Goal: Transaction & Acquisition: Download file/media

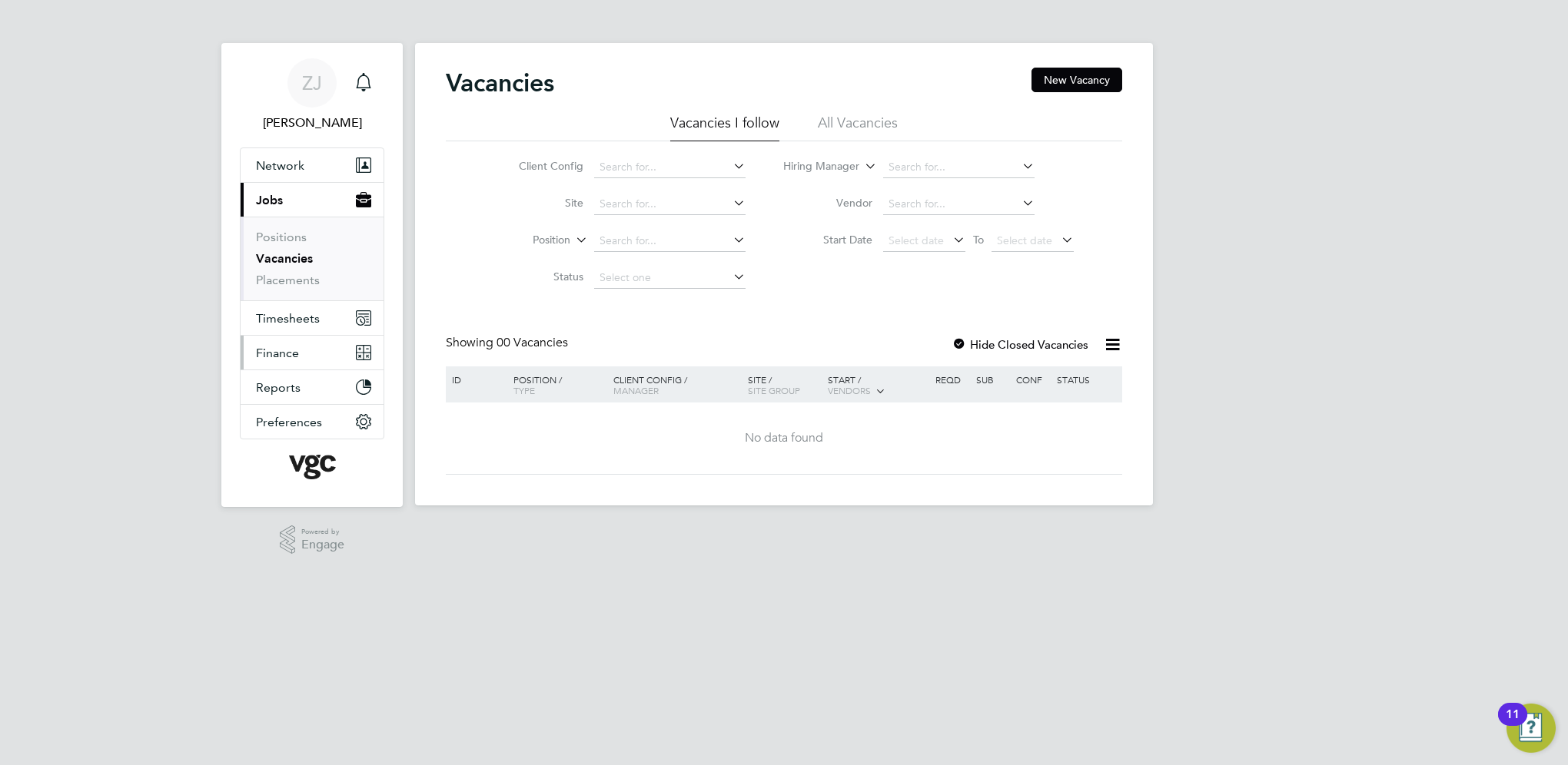
click at [289, 352] on span "Finance" at bounding box center [278, 352] width 43 height 14
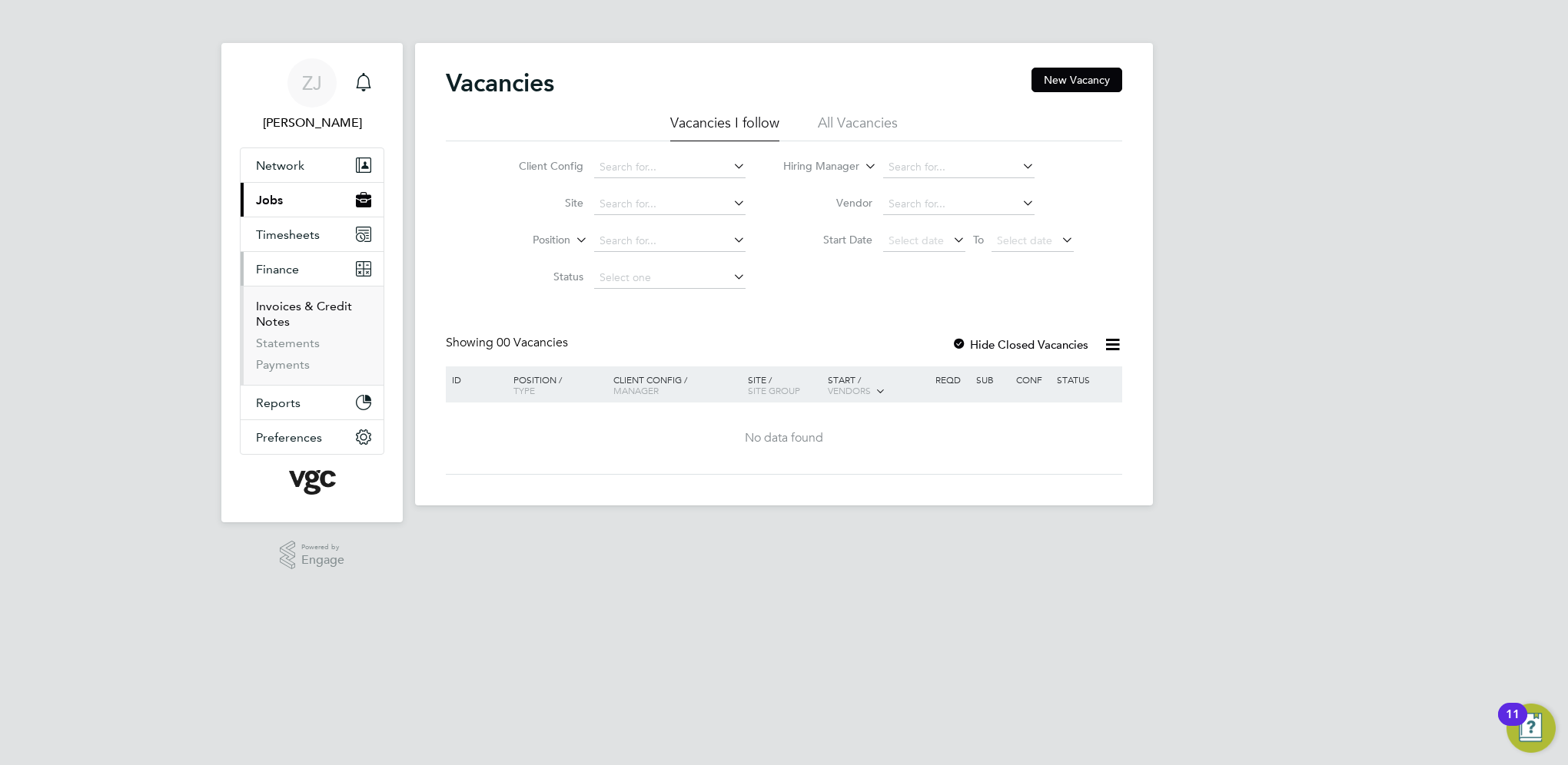
click at [284, 310] on link "Invoices & Credit Notes" at bounding box center [304, 314] width 96 height 30
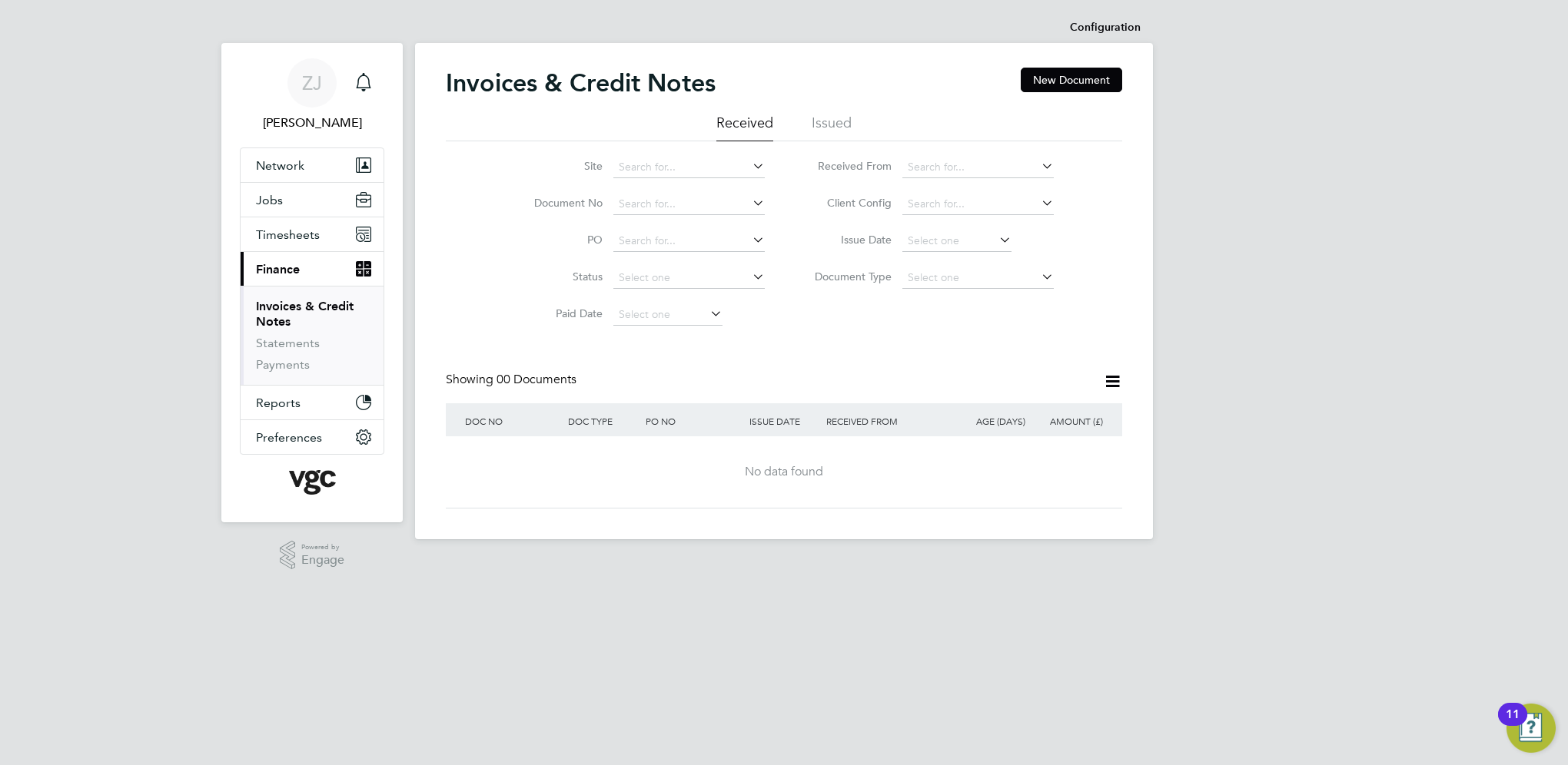
click at [827, 119] on li "Issued" at bounding box center [831, 127] width 40 height 27
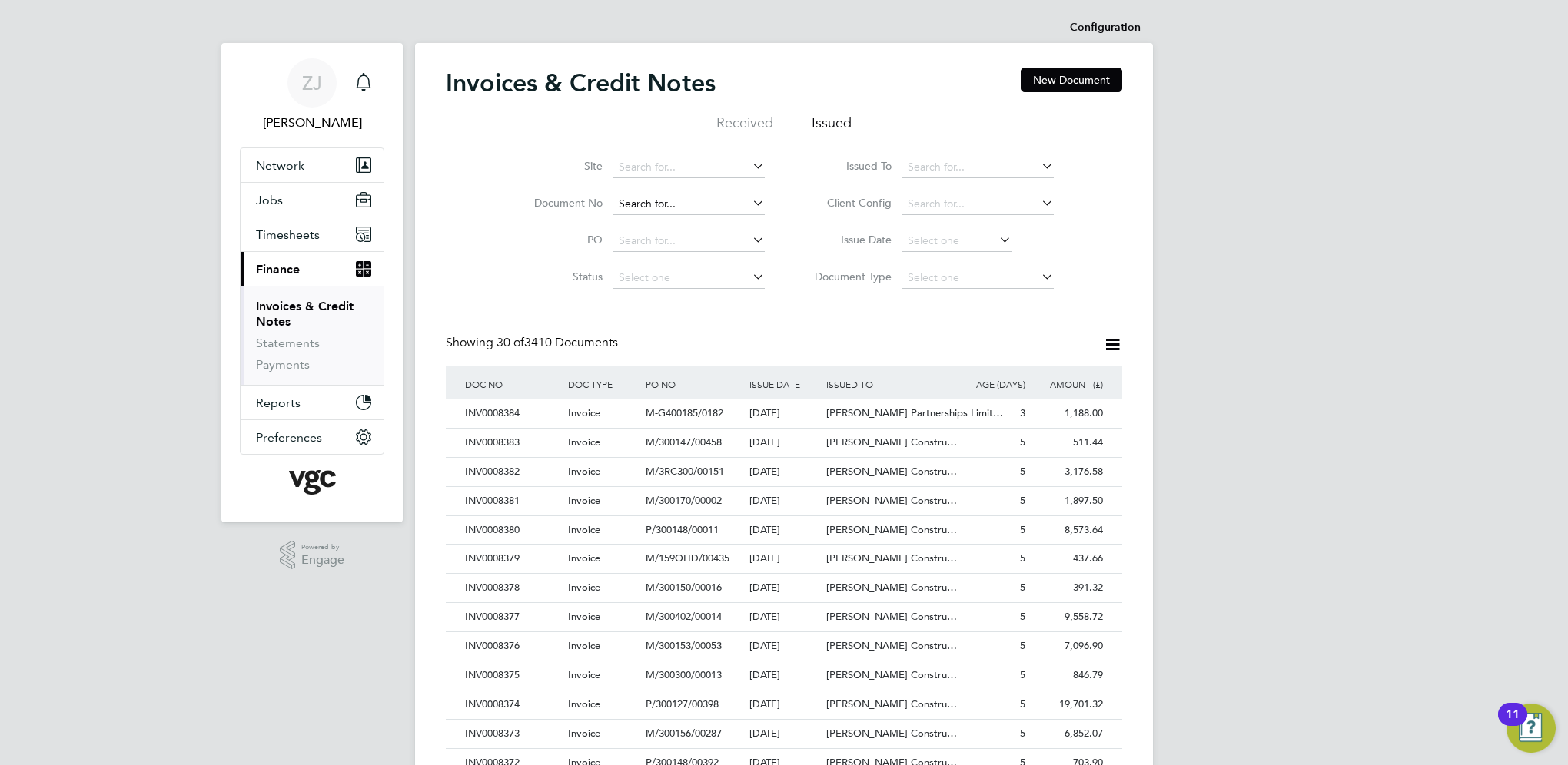
click at [645, 203] on input at bounding box center [689, 204] width 152 height 22
paste input "INV0008363"
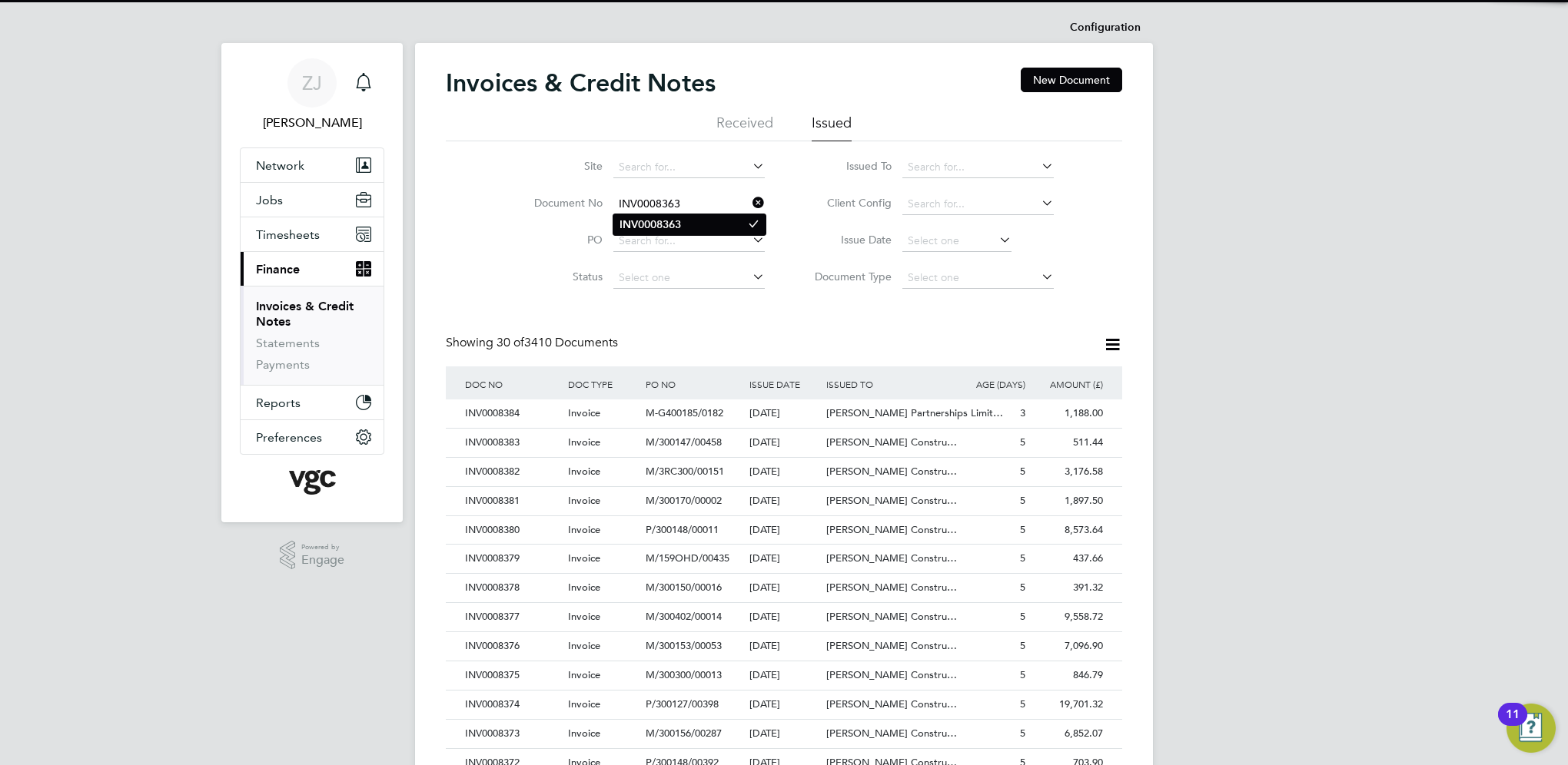
type input "INV0008363"
click at [642, 219] on b "INV0008363" at bounding box center [649, 225] width 61 height 13
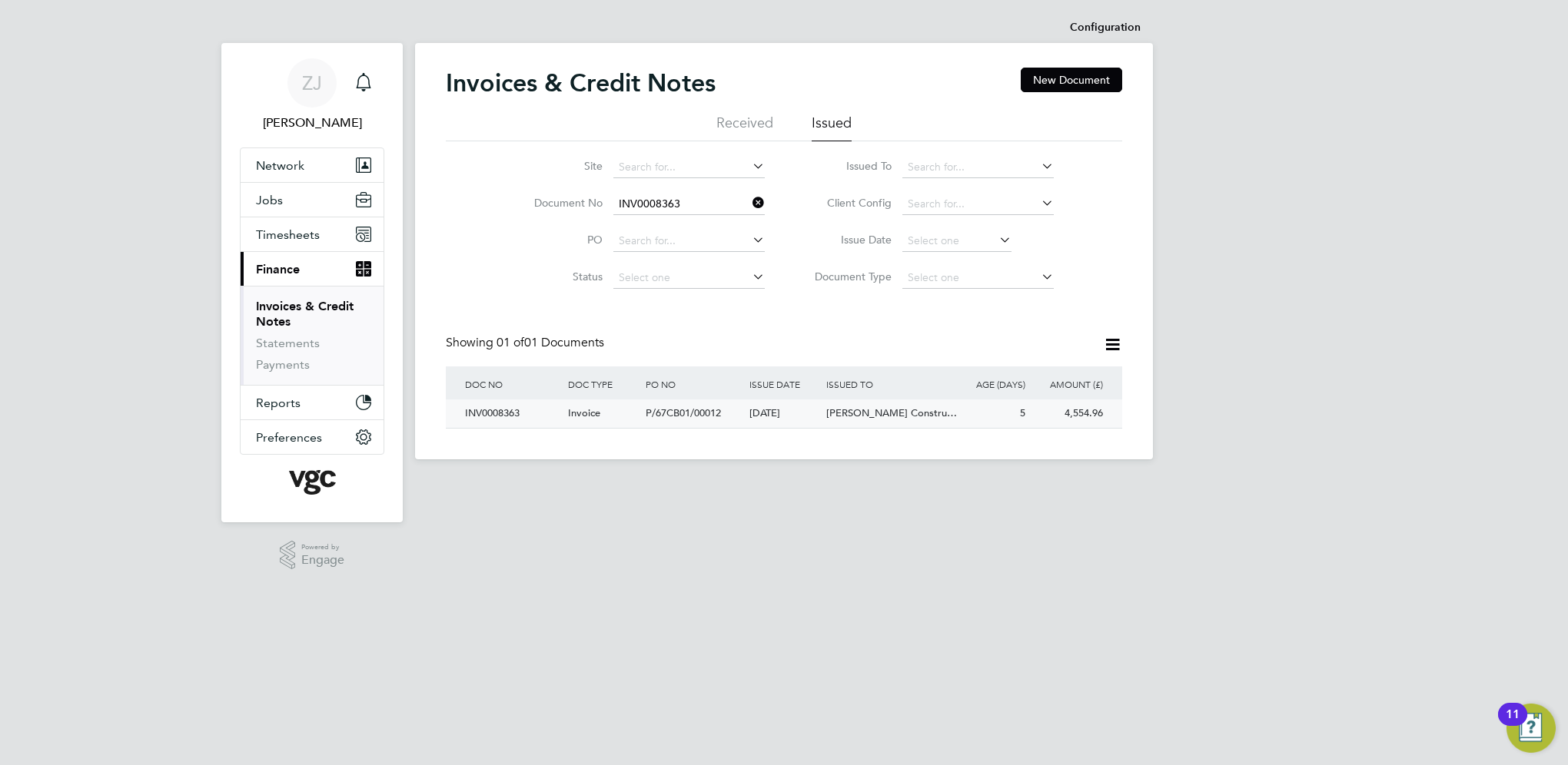
click at [495, 415] on div "INV0008363" at bounding box center [512, 414] width 103 height 28
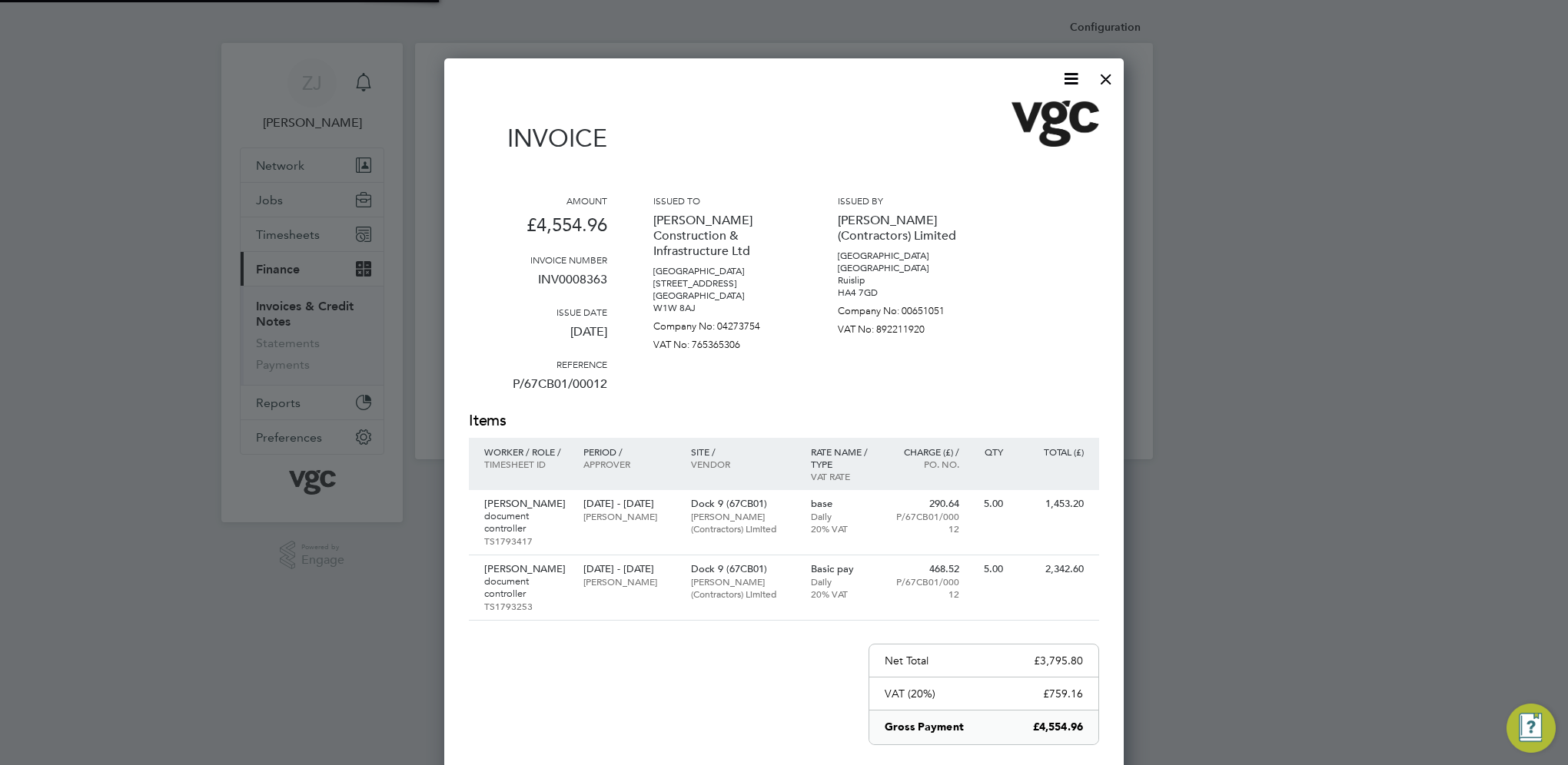
scroll to position [882, 680]
click at [1074, 73] on icon at bounding box center [1070, 78] width 19 height 19
click at [997, 114] on li "Download Invoice" at bounding box center [1024, 115] width 106 height 22
click at [1070, 74] on icon at bounding box center [1070, 78] width 19 height 19
click at [1010, 112] on li "Download Invoice" at bounding box center [1024, 115] width 106 height 22
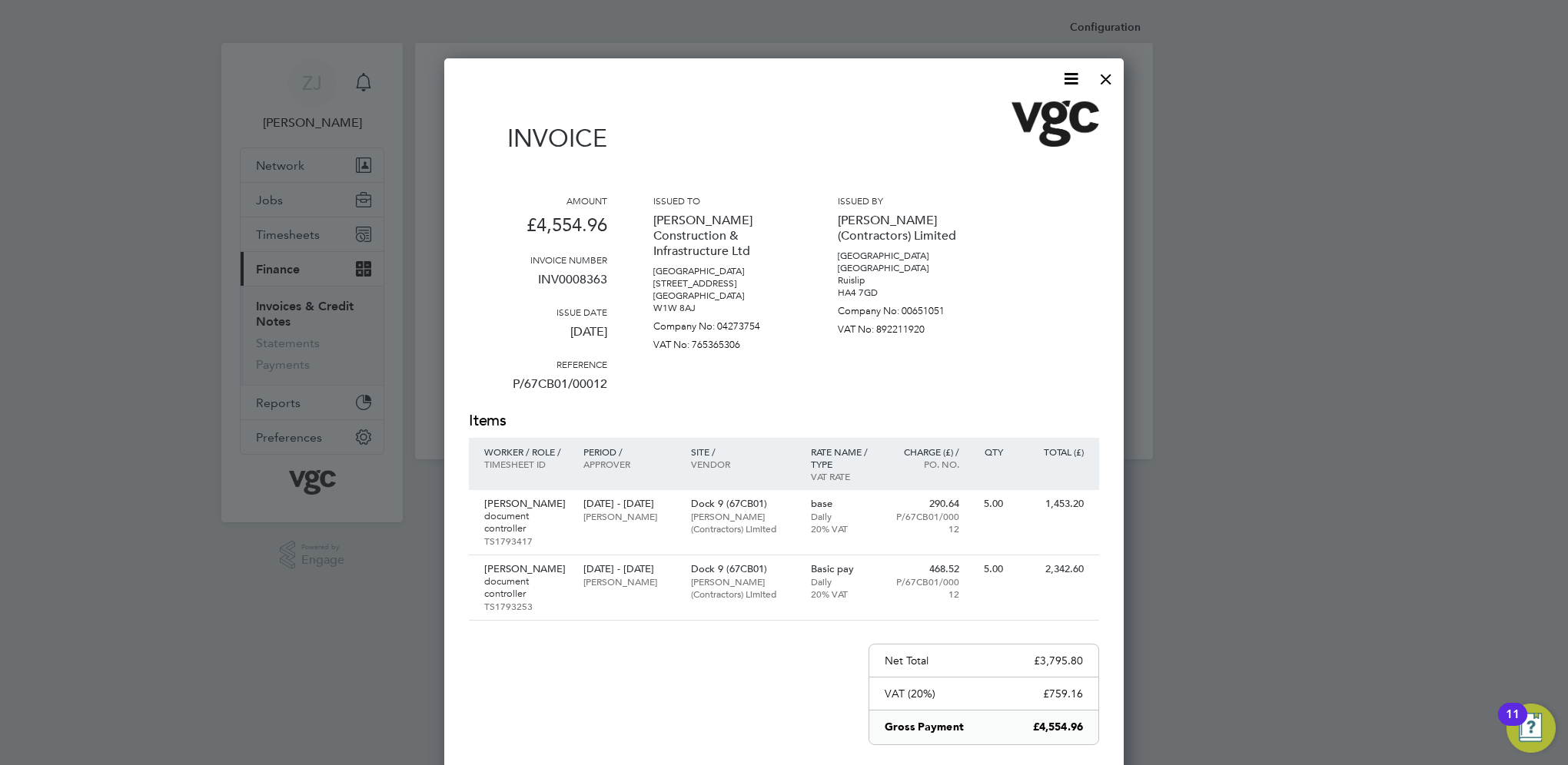
click at [1110, 78] on div at bounding box center [1105, 74] width 27 height 27
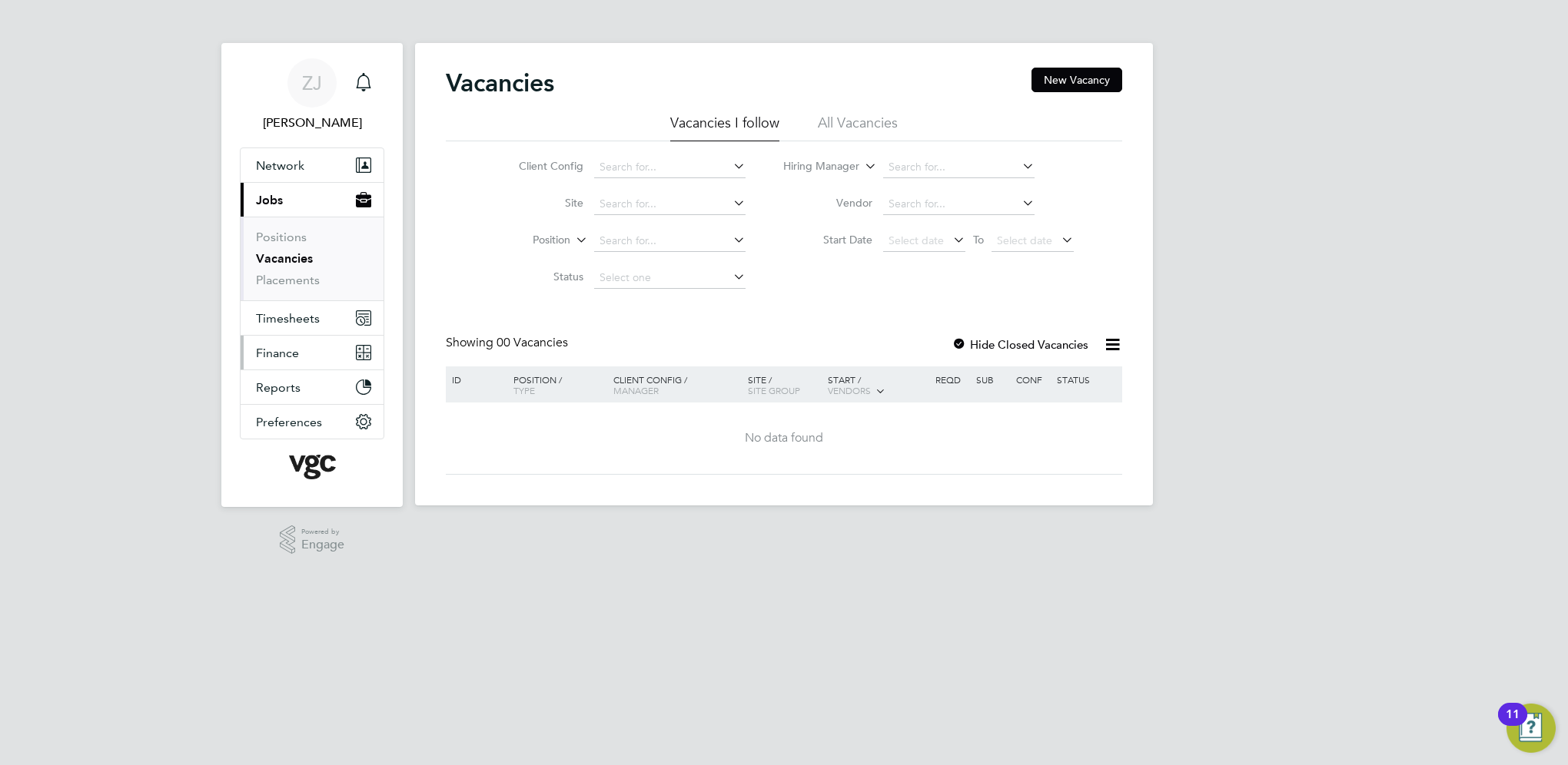
click at [274, 361] on button "Finance" at bounding box center [312, 352] width 143 height 34
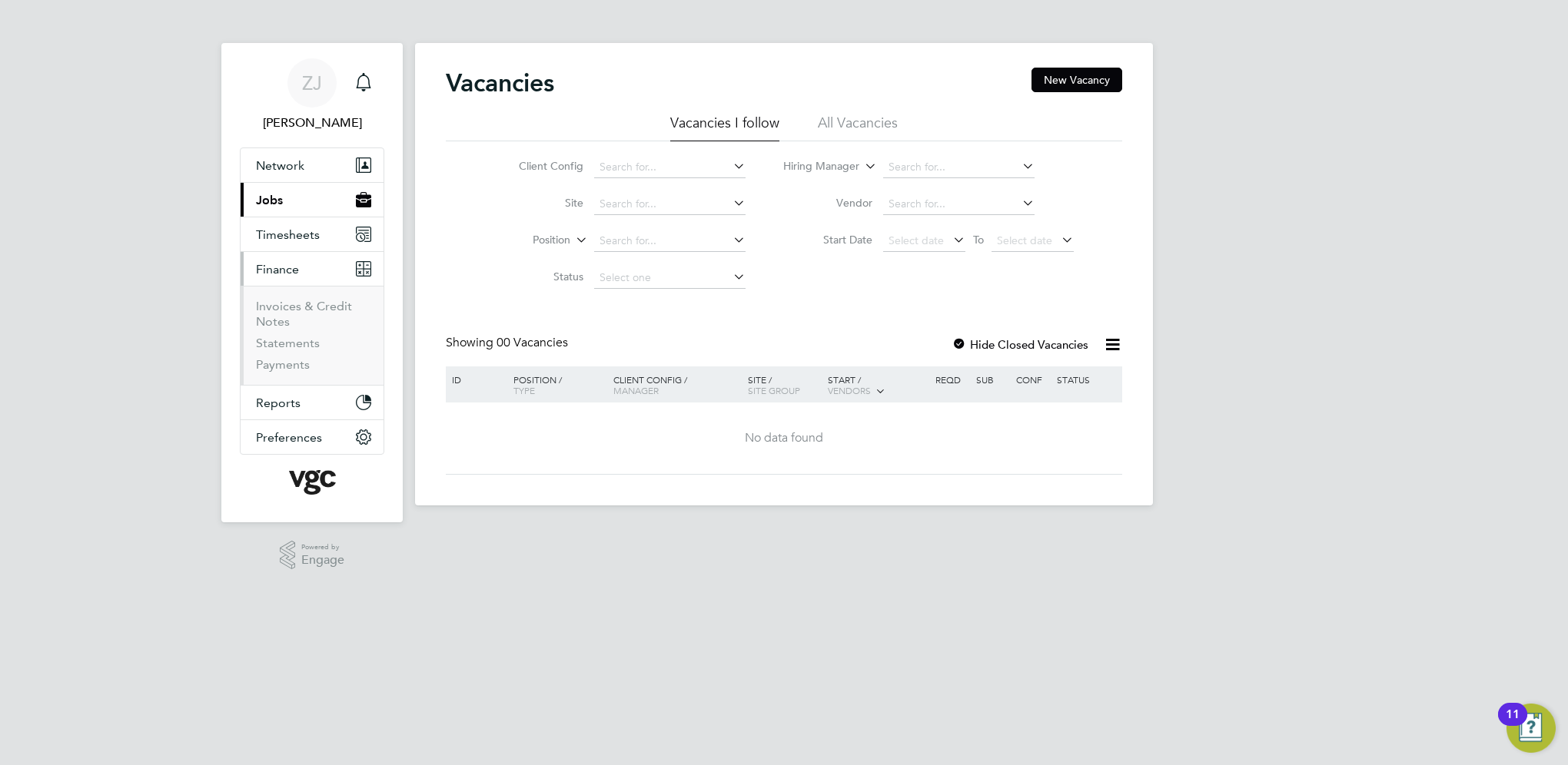
click at [286, 291] on ul "Invoices & Credit Notes Statements Payments" at bounding box center [312, 334] width 143 height 99
click at [281, 307] on link "Invoices & Credit Notes" at bounding box center [304, 314] width 96 height 30
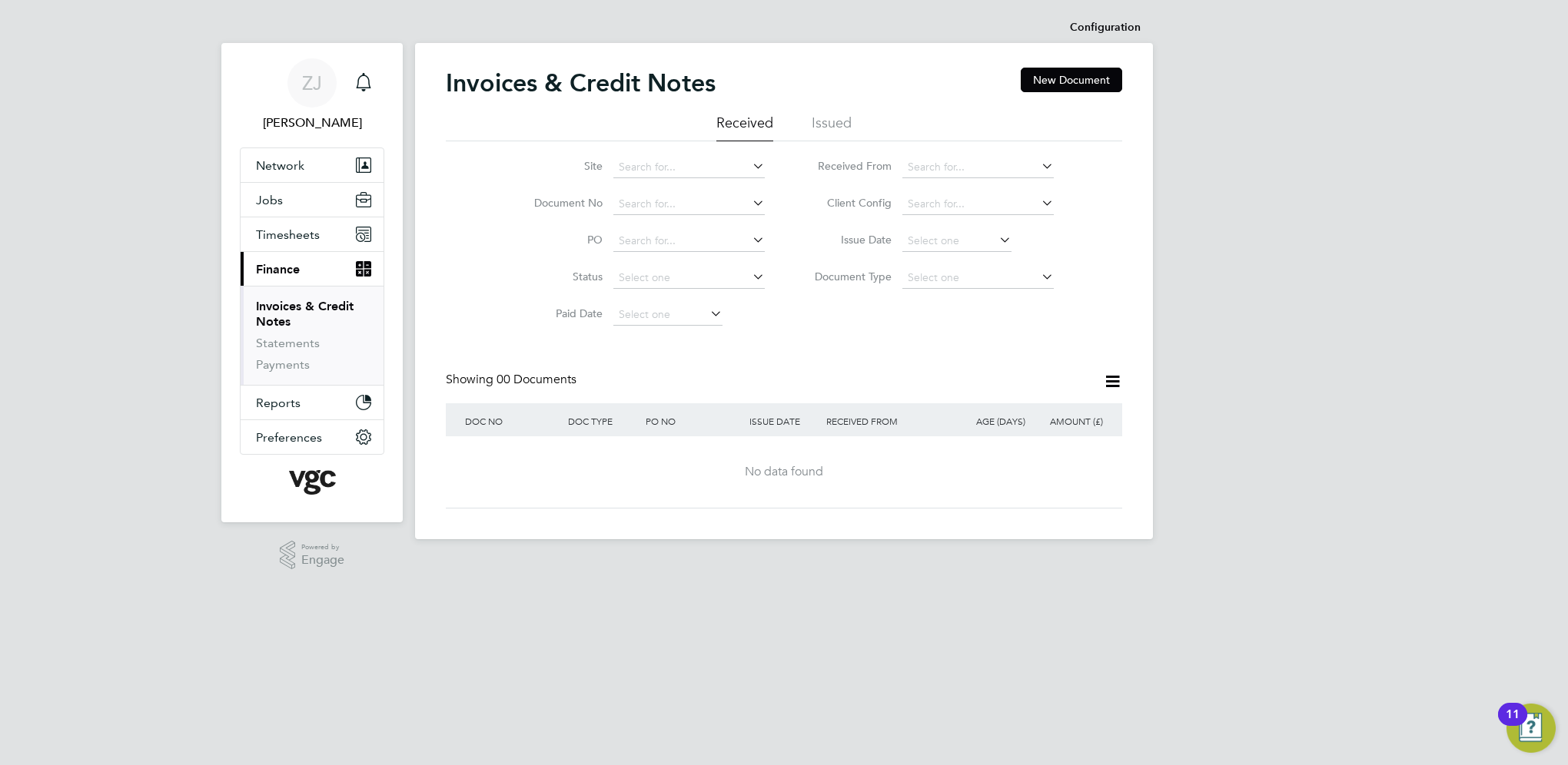
click at [830, 116] on li "Issued" at bounding box center [831, 127] width 40 height 27
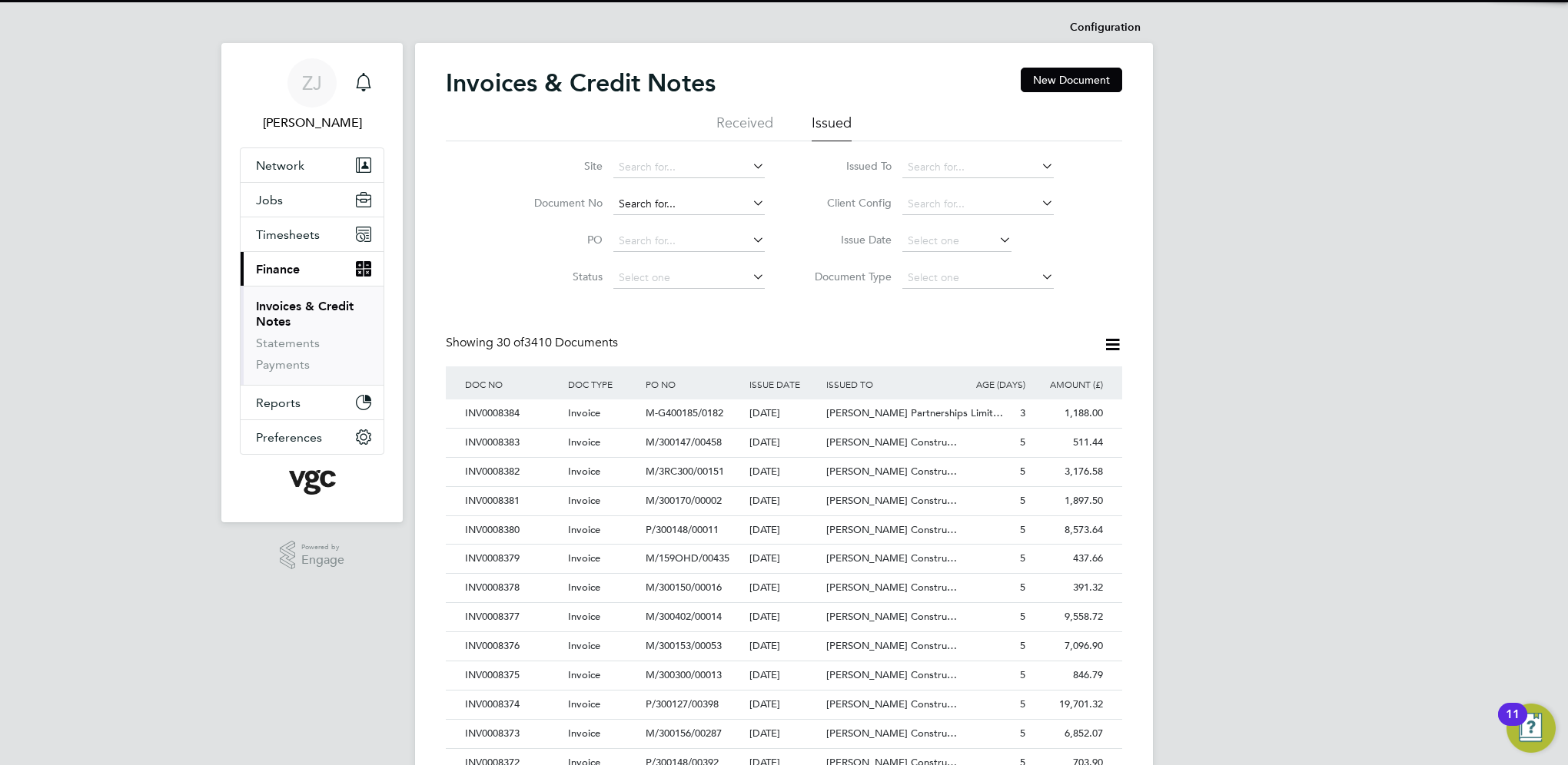
click at [632, 204] on input at bounding box center [689, 204] width 152 height 22
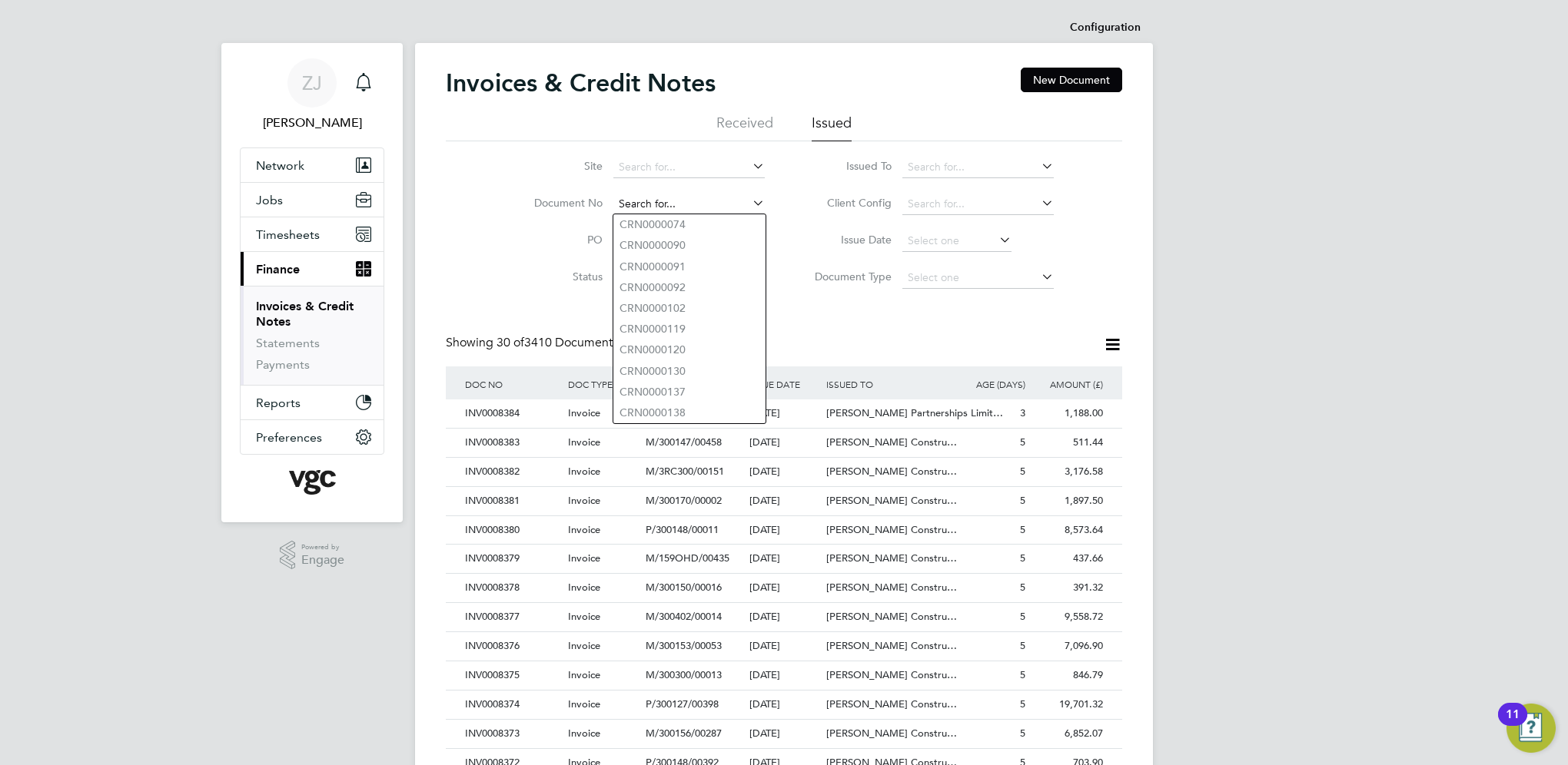
paste input "INV0008379"
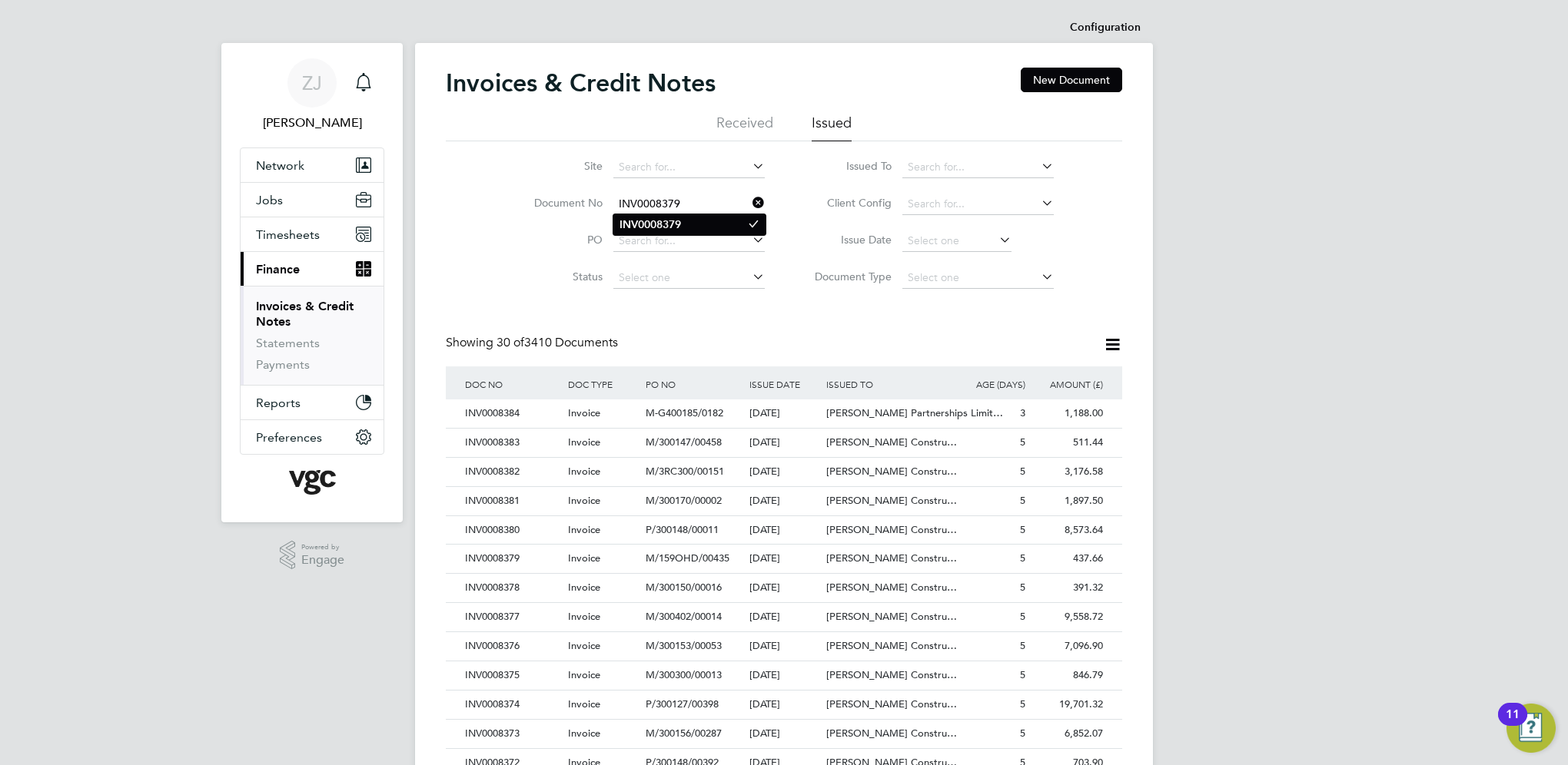
type input "INV0008379"
click at [637, 221] on b "INV0008379" at bounding box center [649, 225] width 61 height 13
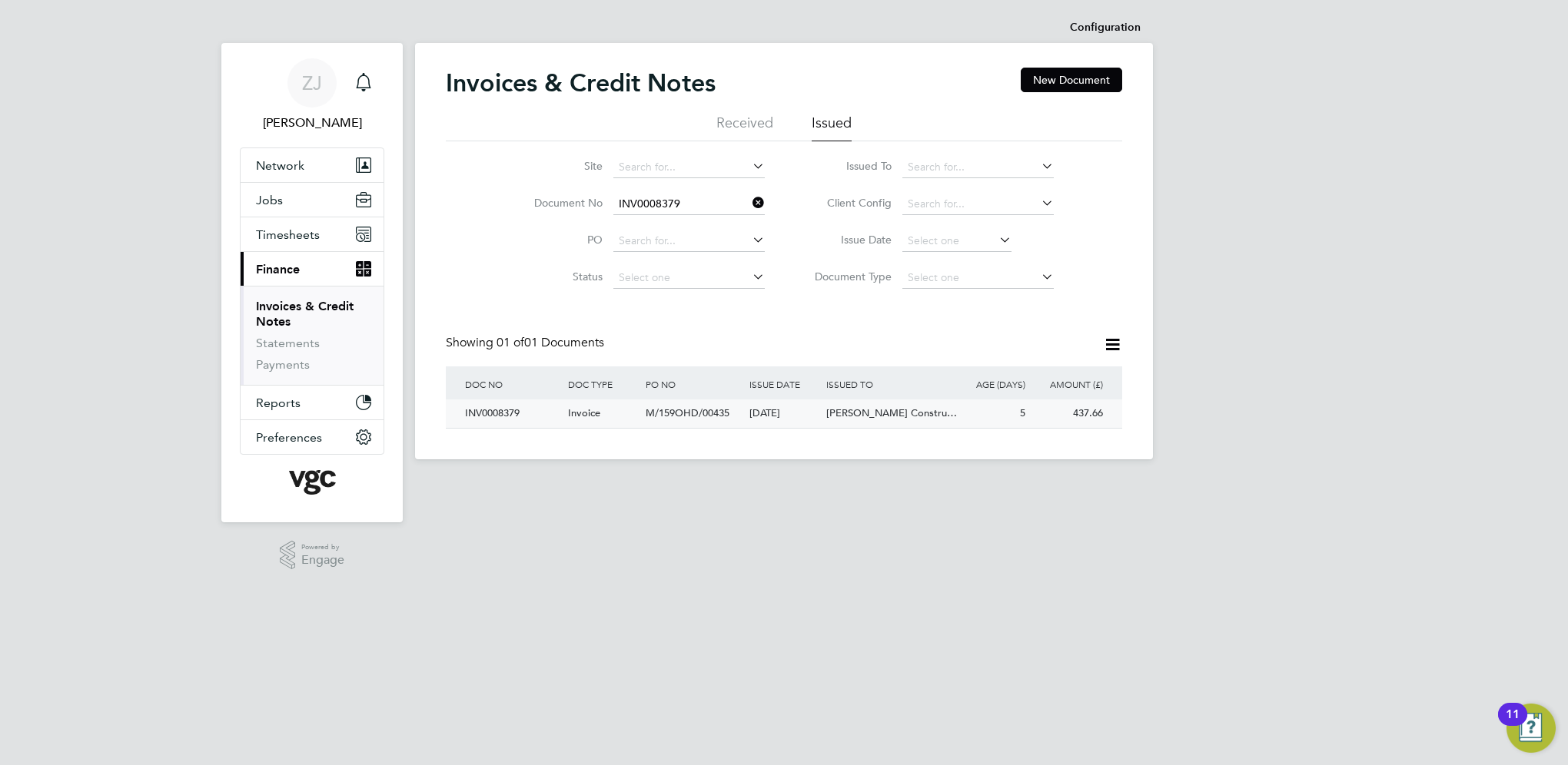
click at [486, 406] on div "INV0008379" at bounding box center [512, 414] width 103 height 28
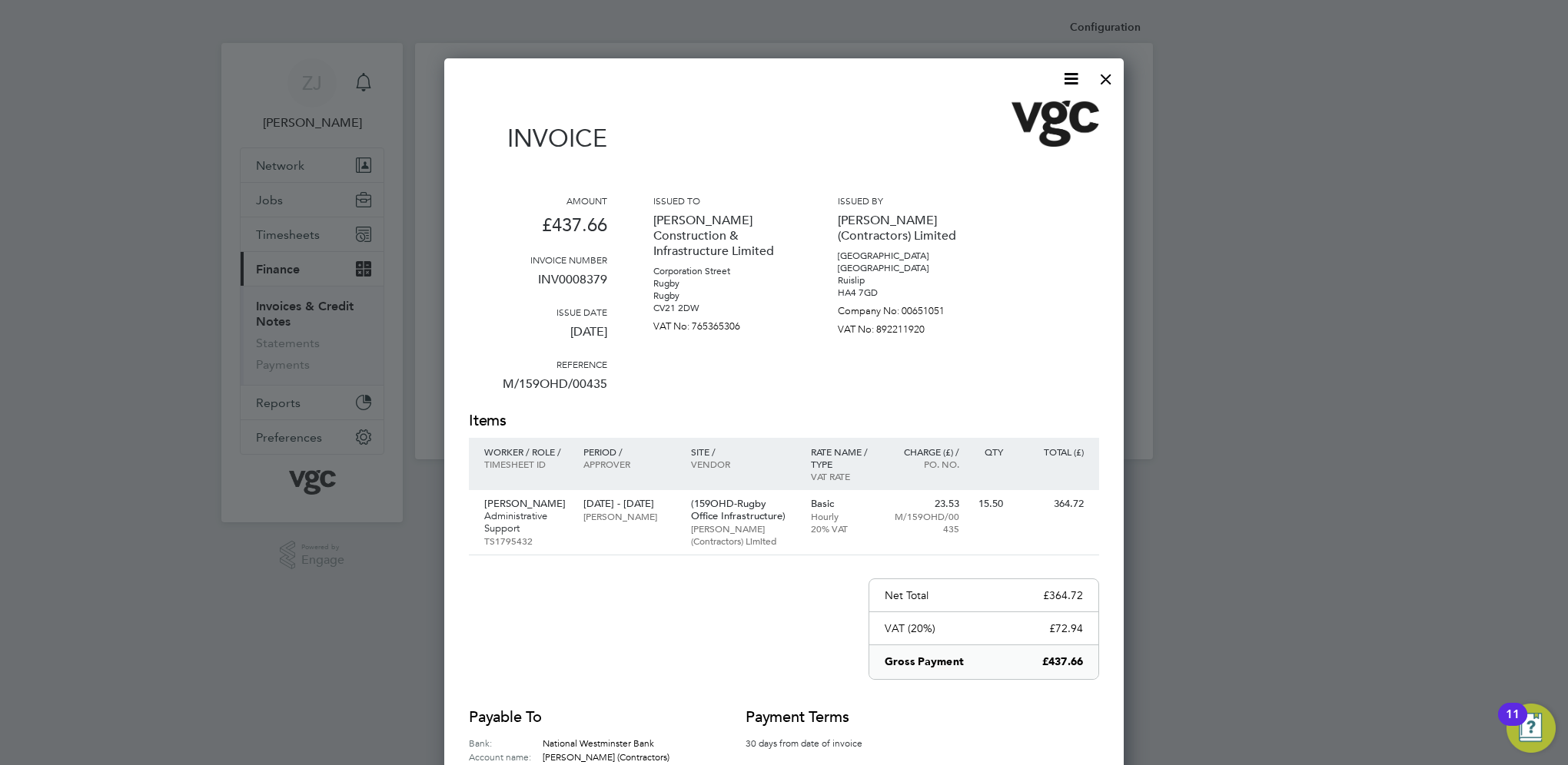
click at [1067, 73] on icon at bounding box center [1070, 78] width 19 height 19
click at [988, 111] on li "Download Invoice" at bounding box center [1024, 115] width 106 height 22
click at [1103, 80] on div at bounding box center [1105, 74] width 27 height 27
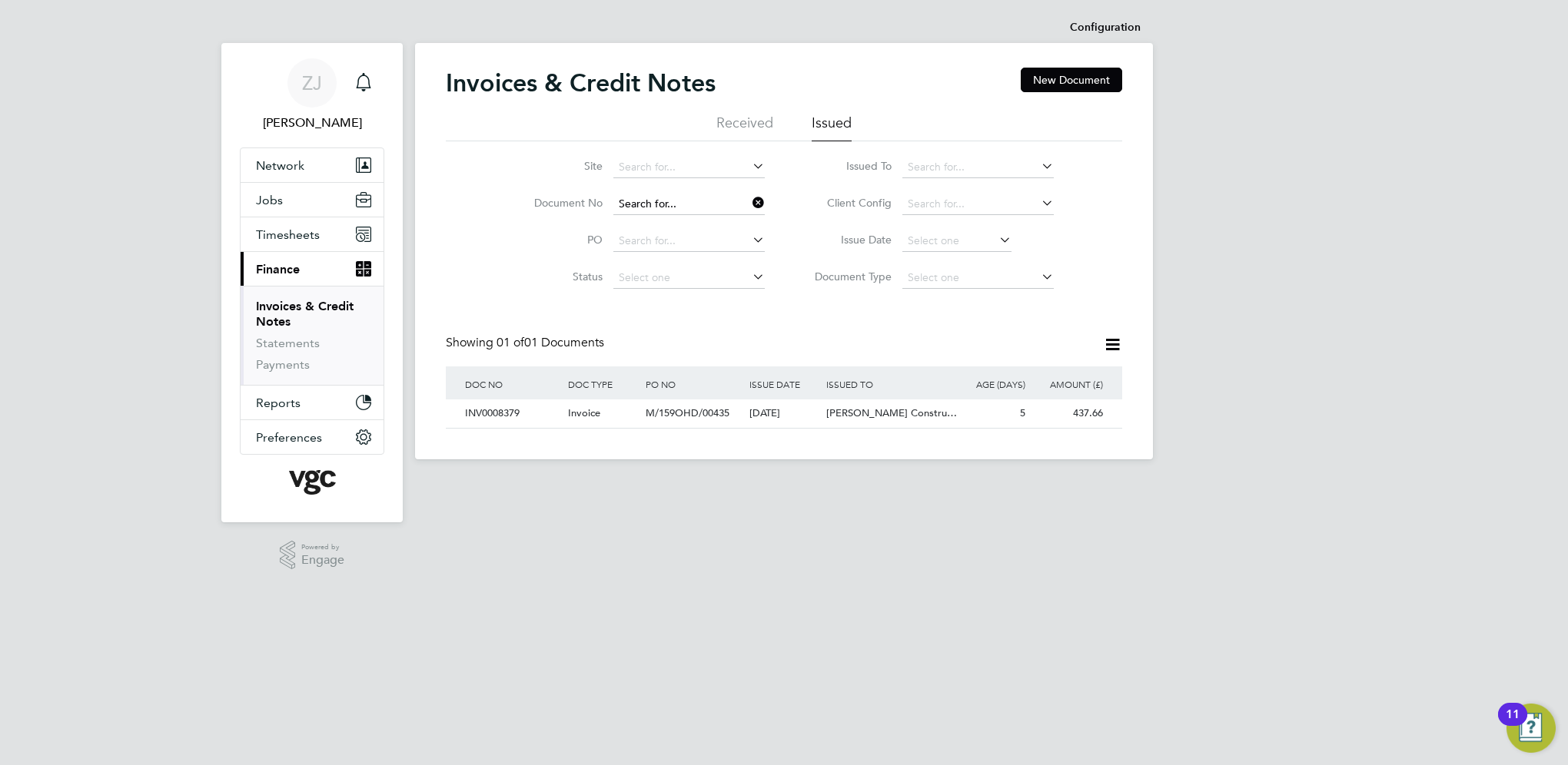
click at [690, 203] on input at bounding box center [689, 204] width 152 height 22
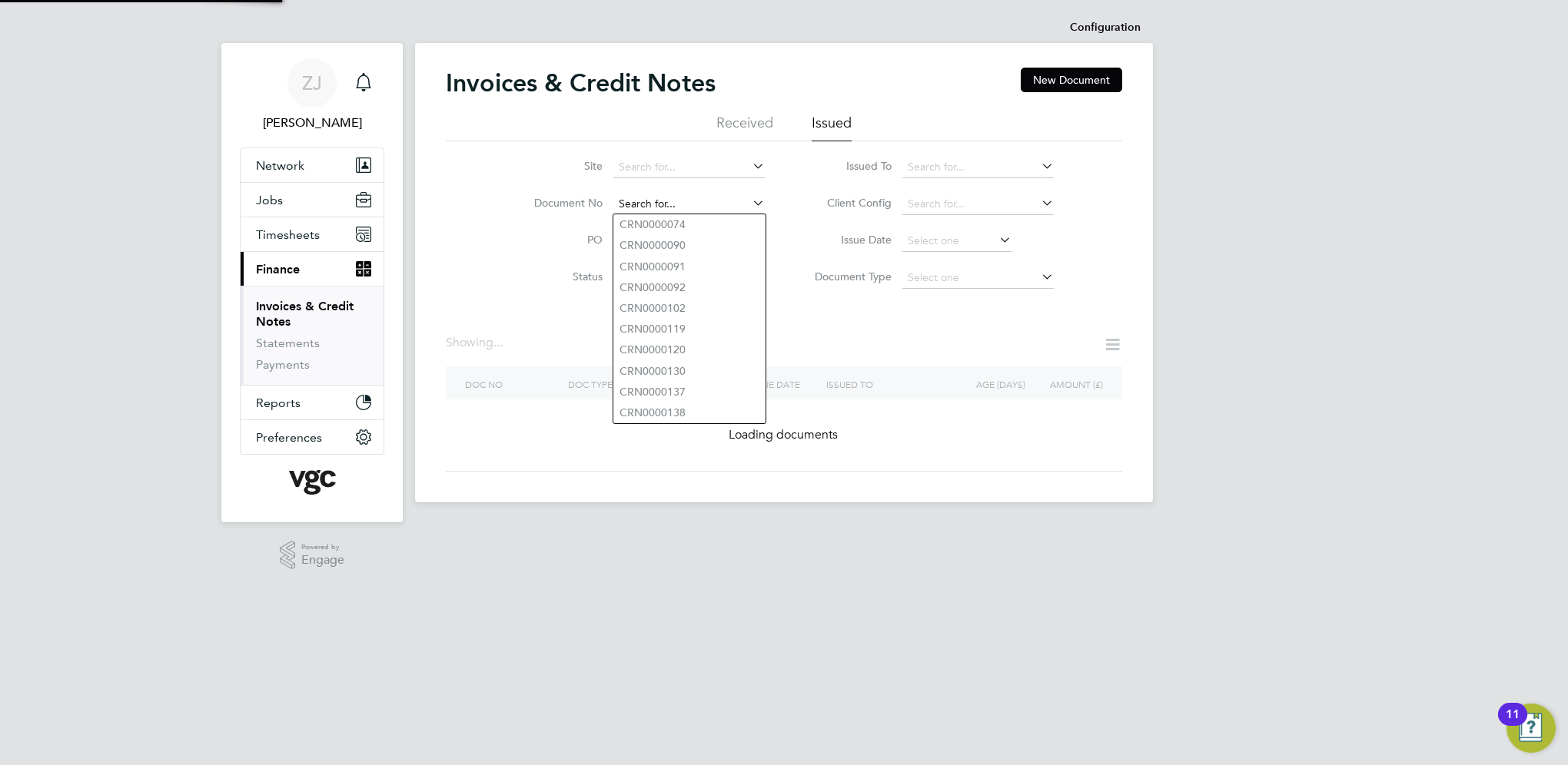
paste input "INV0008362"
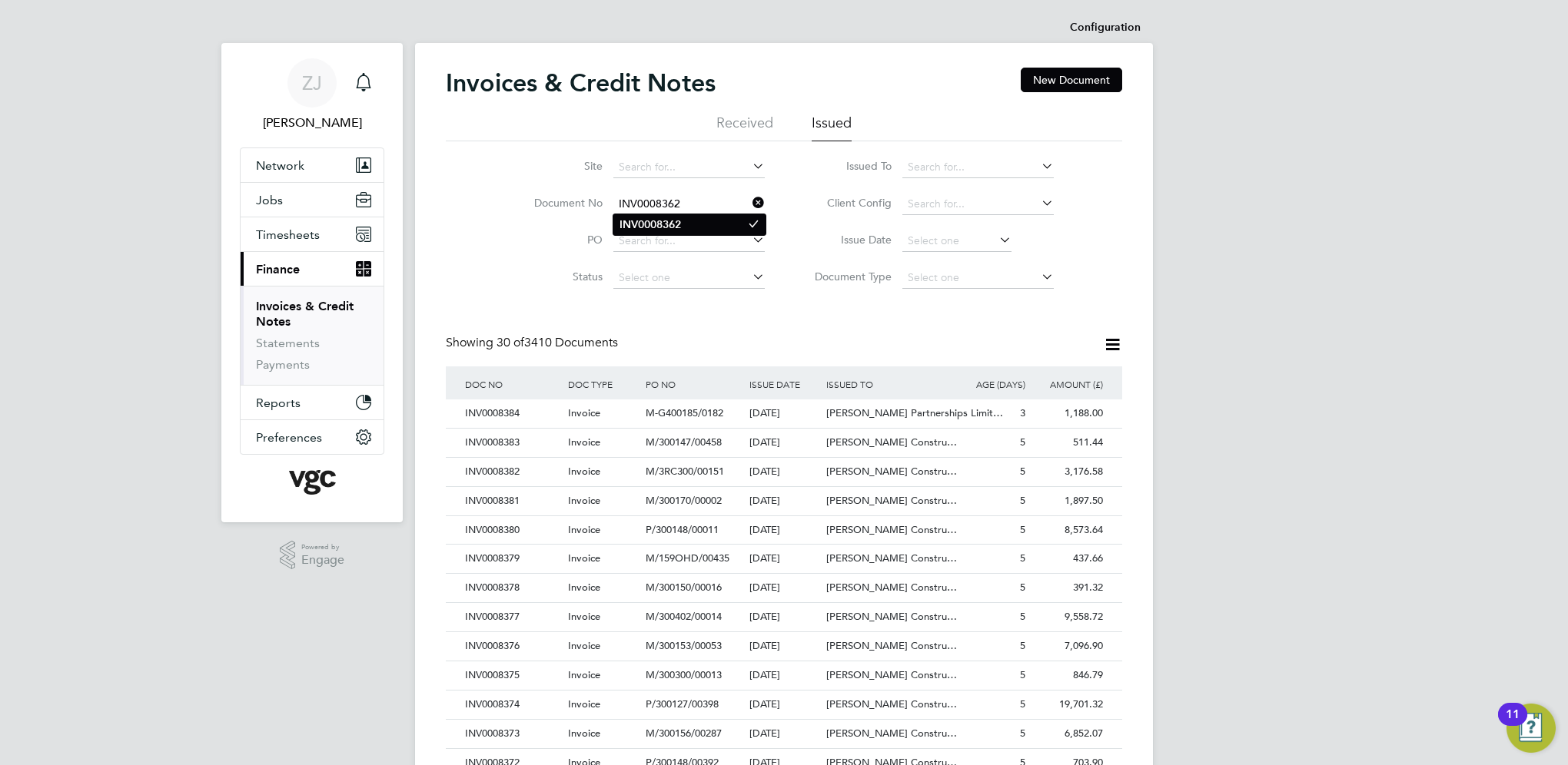
type input "INV0008362"
click at [665, 221] on li "Loading data" at bounding box center [689, 224] width 152 height 20
click at [661, 207] on input at bounding box center [689, 204] width 152 height 22
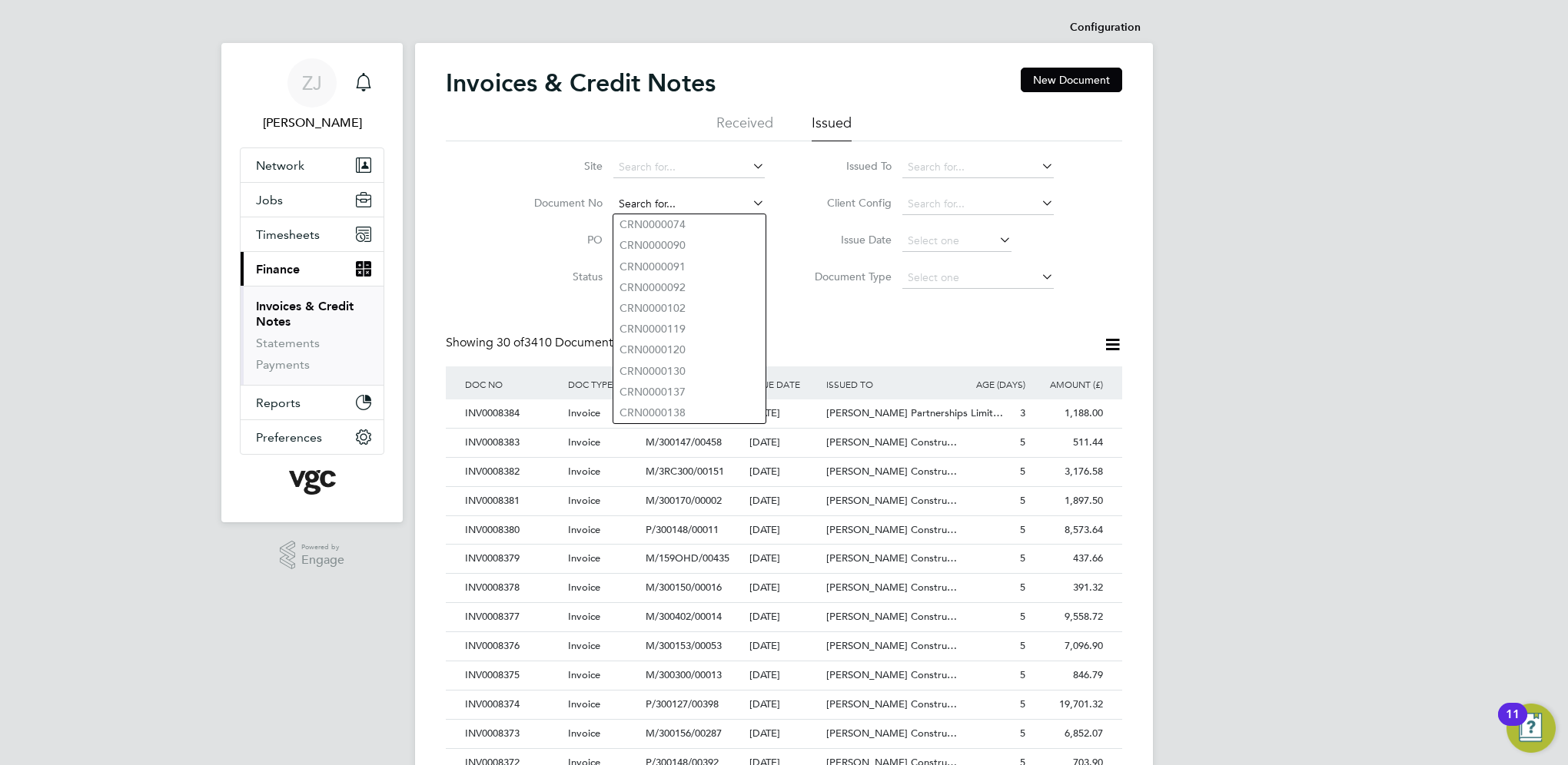
paste input "INV0008362"
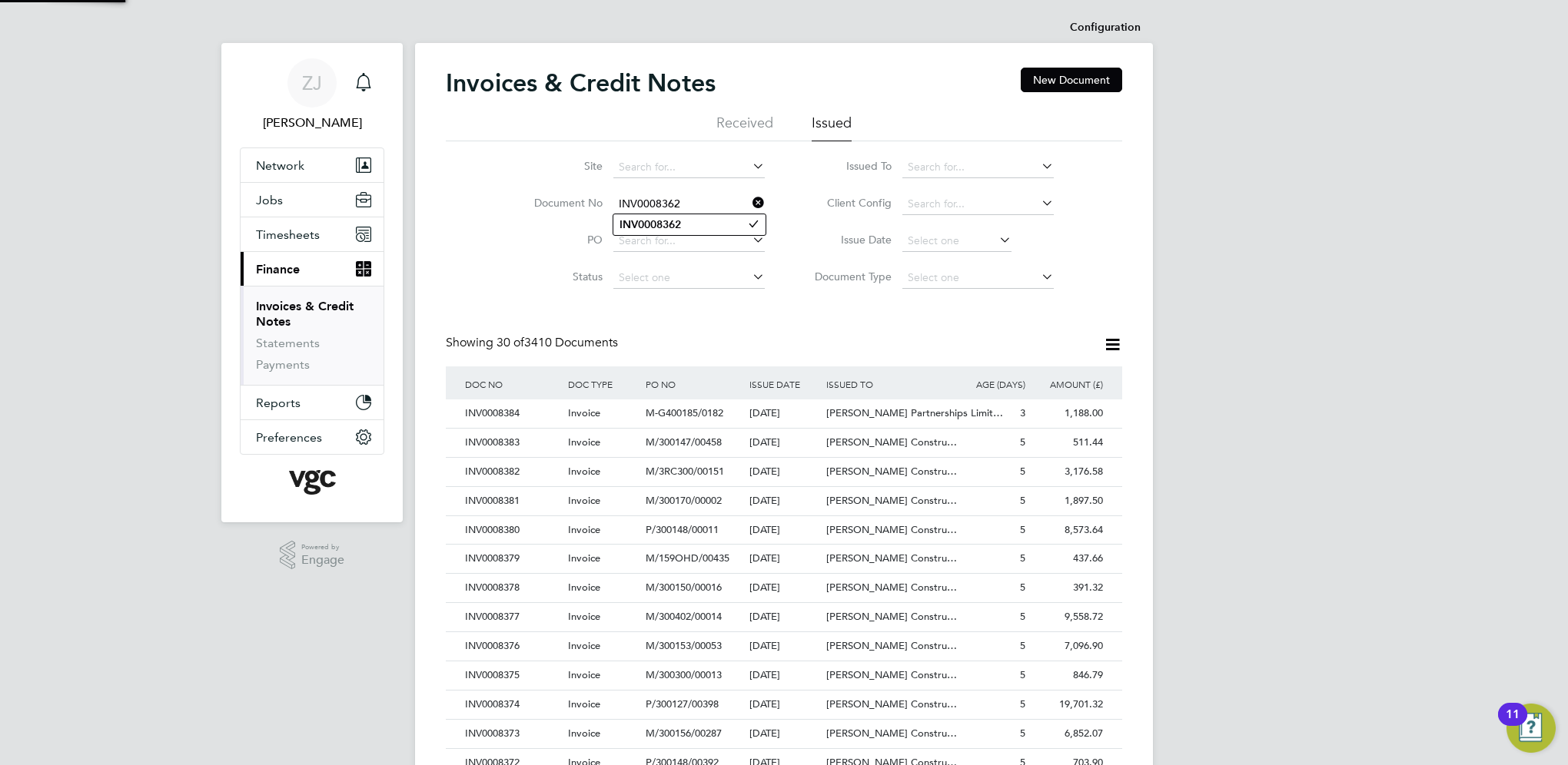
type input "INV0008362"
click at [661, 223] on b "INV0008362" at bounding box center [649, 225] width 61 height 13
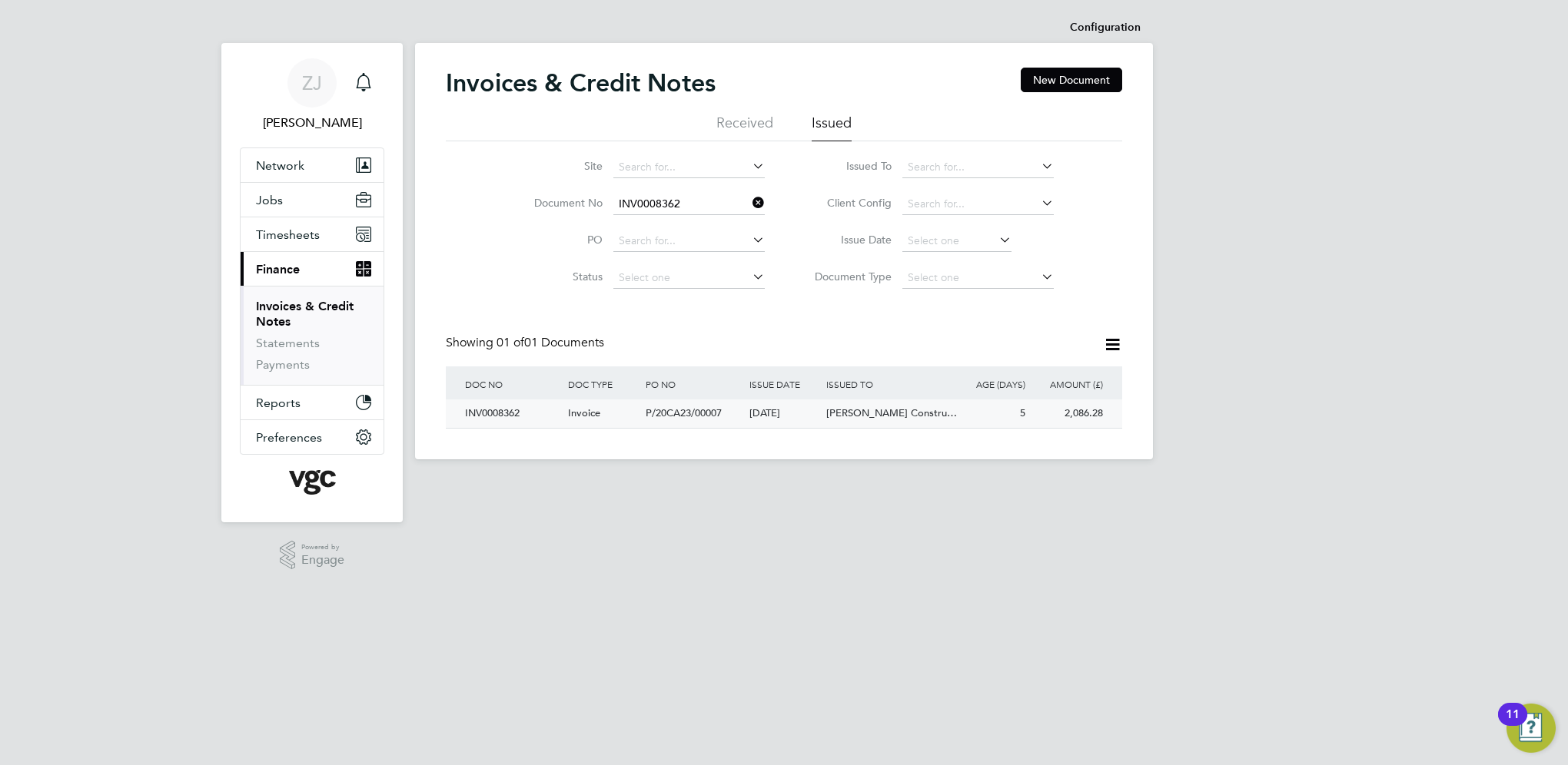
click at [505, 409] on div "INV0008362" at bounding box center [512, 414] width 103 height 28
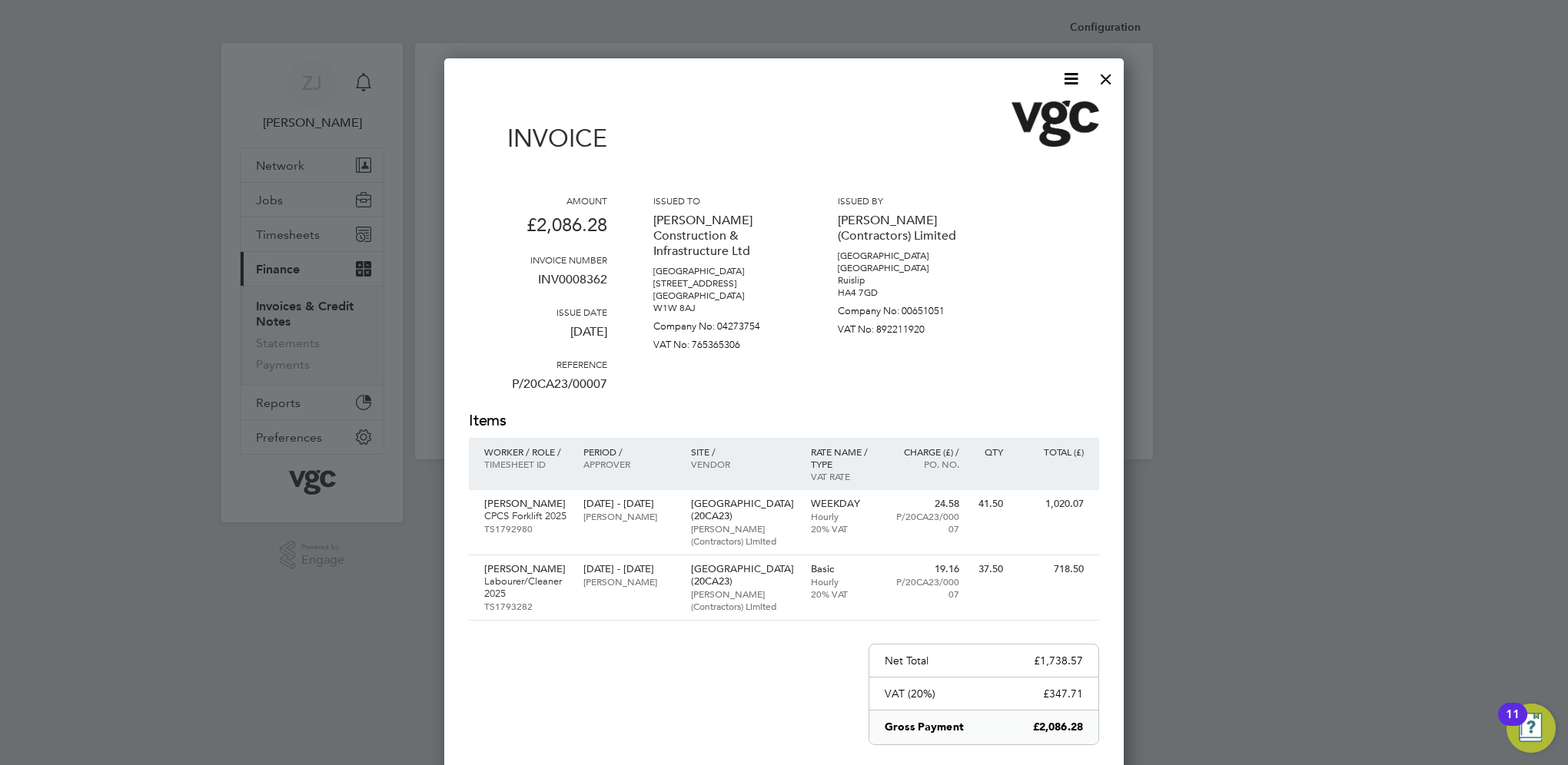
click at [1065, 74] on icon at bounding box center [1070, 78] width 19 height 19
click at [1012, 118] on li "Download Invoice" at bounding box center [1024, 115] width 106 height 22
click at [1102, 80] on div at bounding box center [1105, 74] width 27 height 27
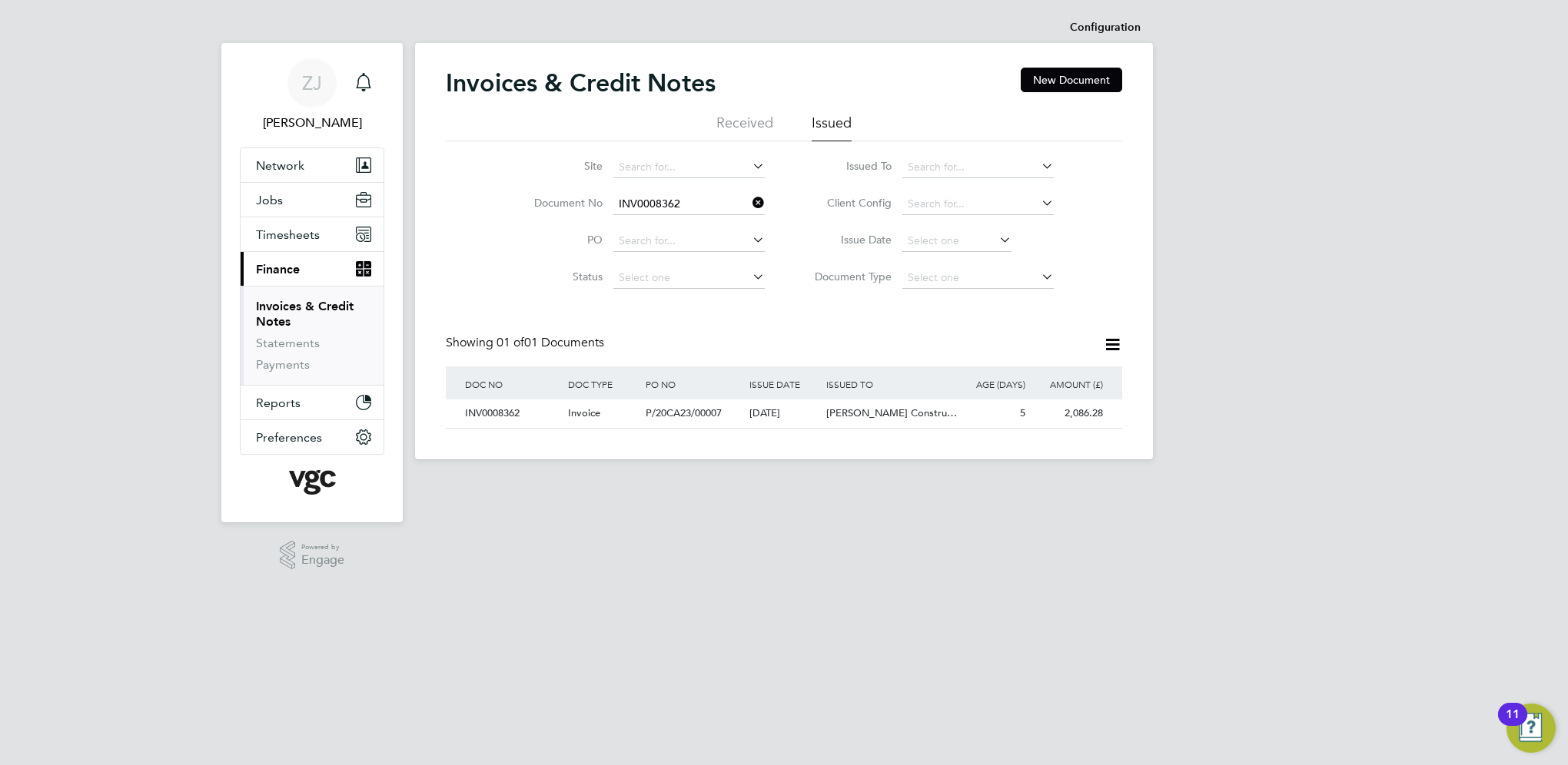
click at [664, 484] on html "ZJ [PERSON_NAME] Notifications Applications: Network Team Members Businesses Si…" at bounding box center [784, 242] width 1568 height 484
